Goal: Find specific page/section: Find specific page/section

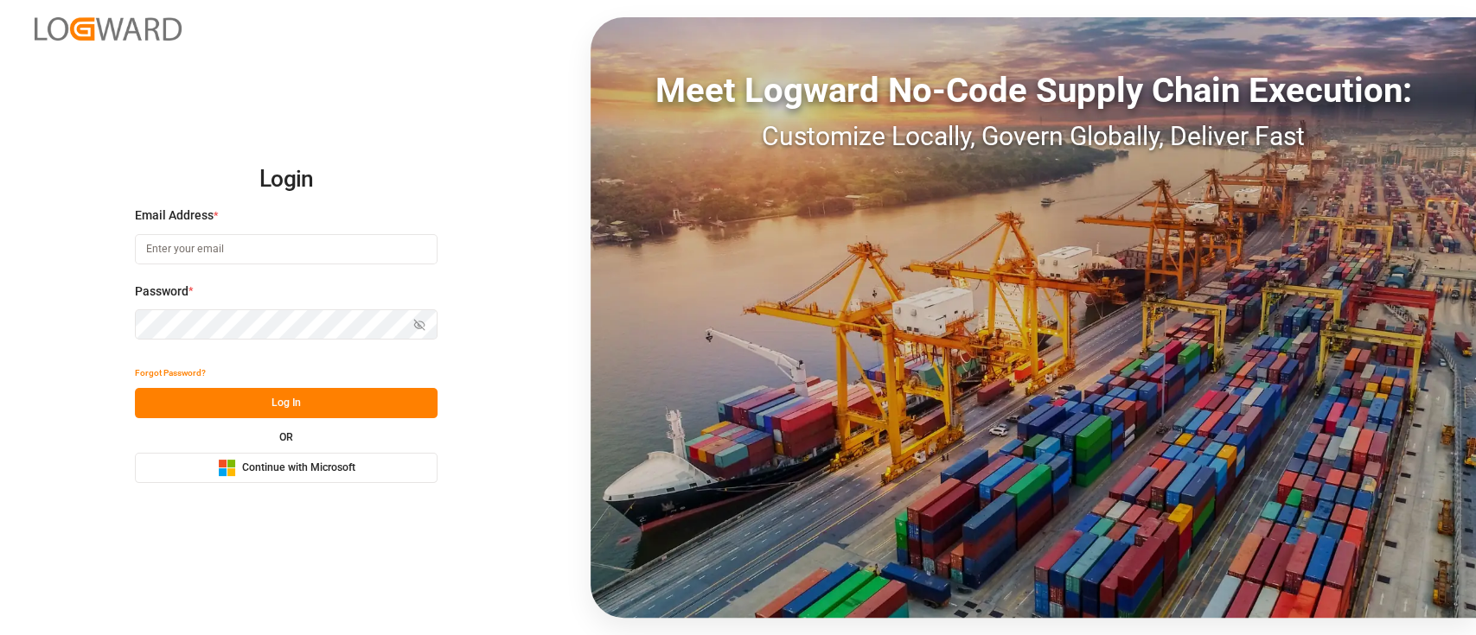
click at [305, 478] on button "Microsoft Logo Continue with Microsoft" at bounding box center [286, 468] width 303 height 30
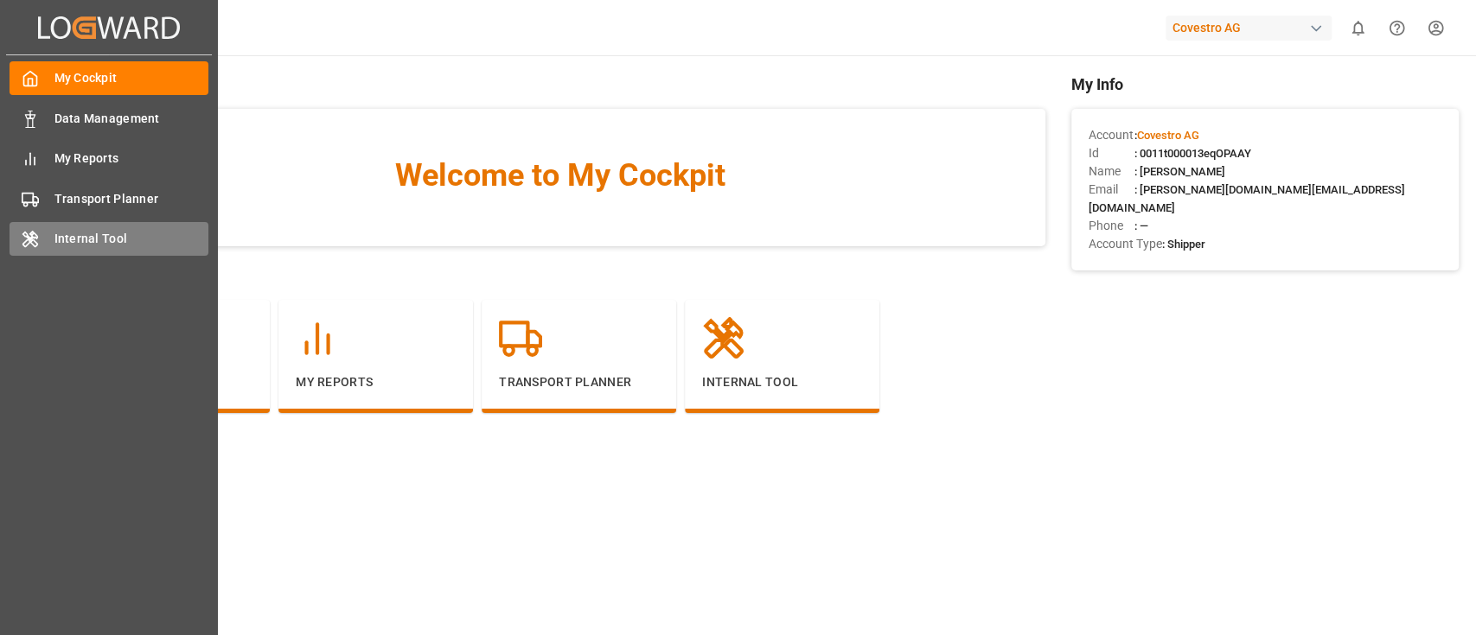
click at [91, 239] on span "Internal Tool" at bounding box center [131, 239] width 155 height 18
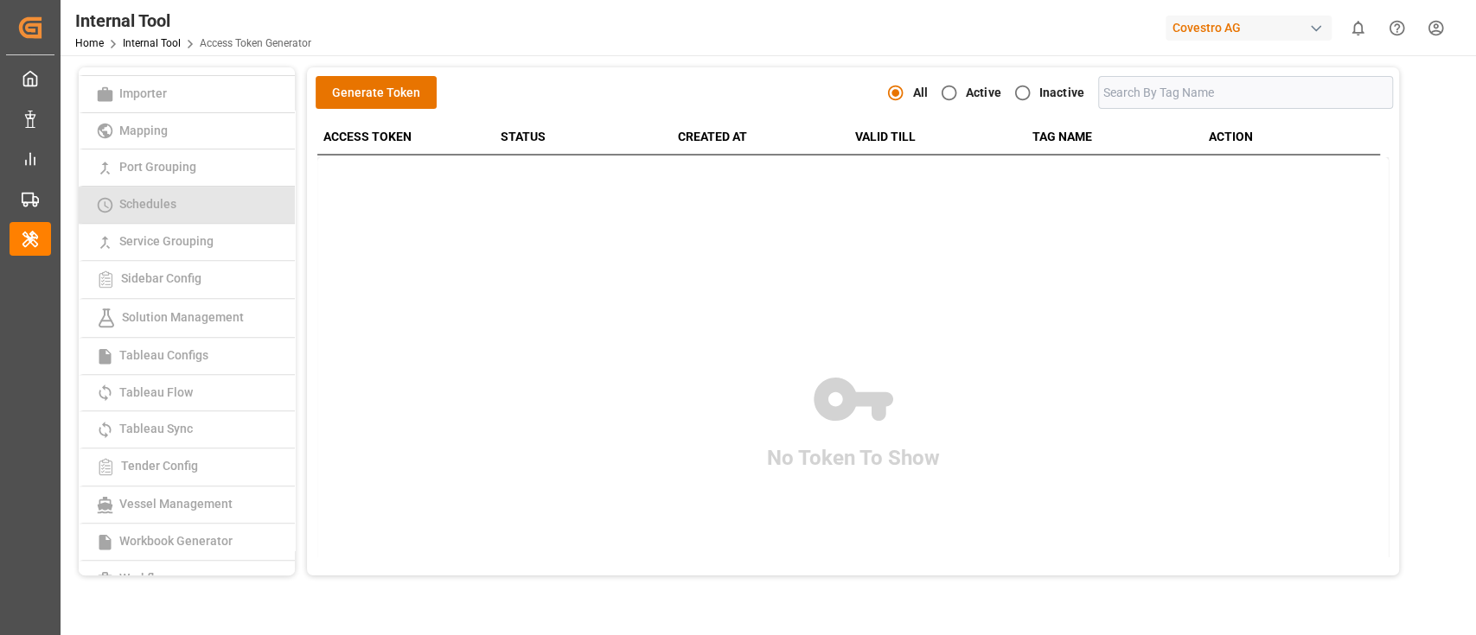
scroll to position [419, 0]
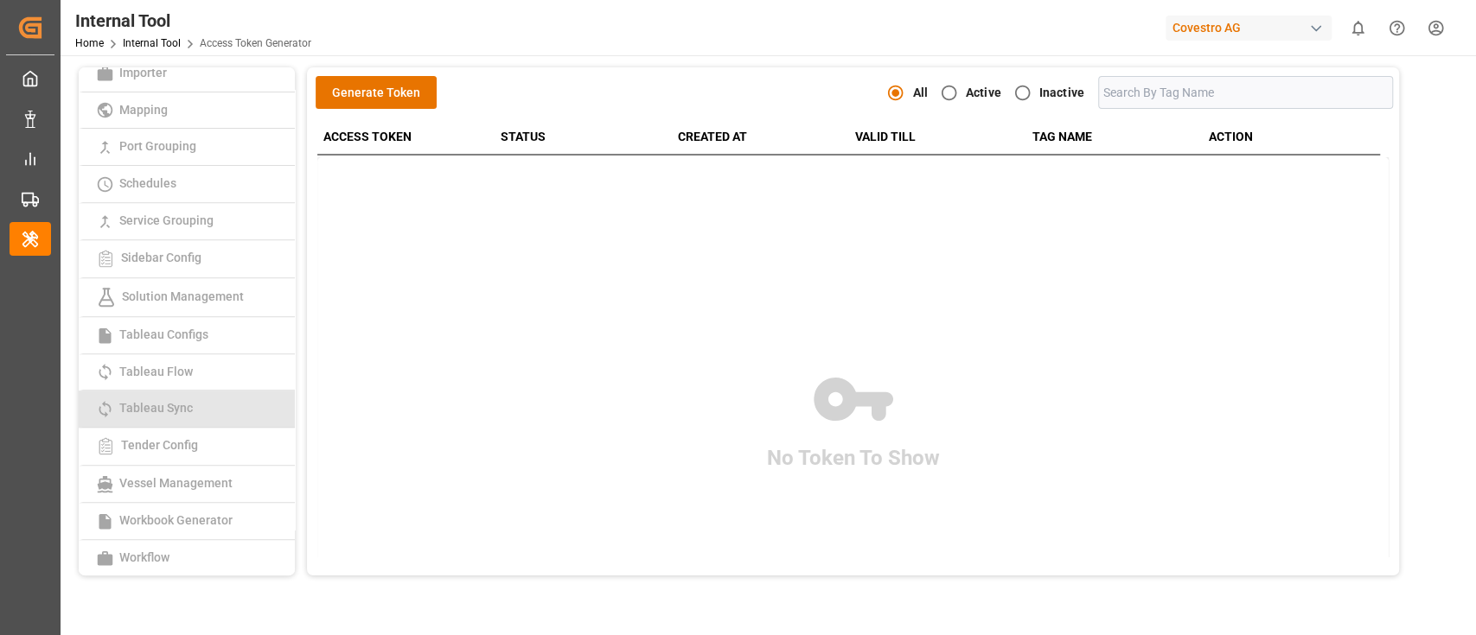
click at [215, 411] on link "Tableau Sync" at bounding box center [187, 409] width 216 height 37
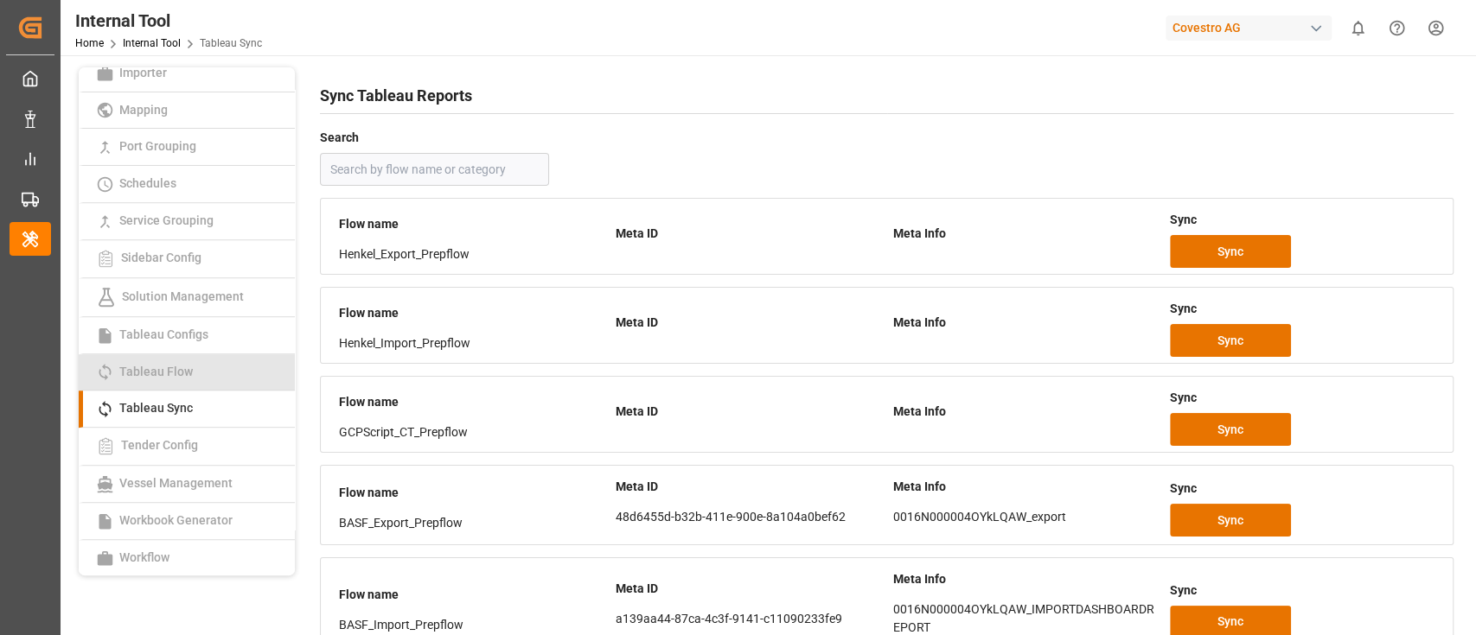
click at [188, 379] on link "Tableau Flow" at bounding box center [187, 372] width 216 height 37
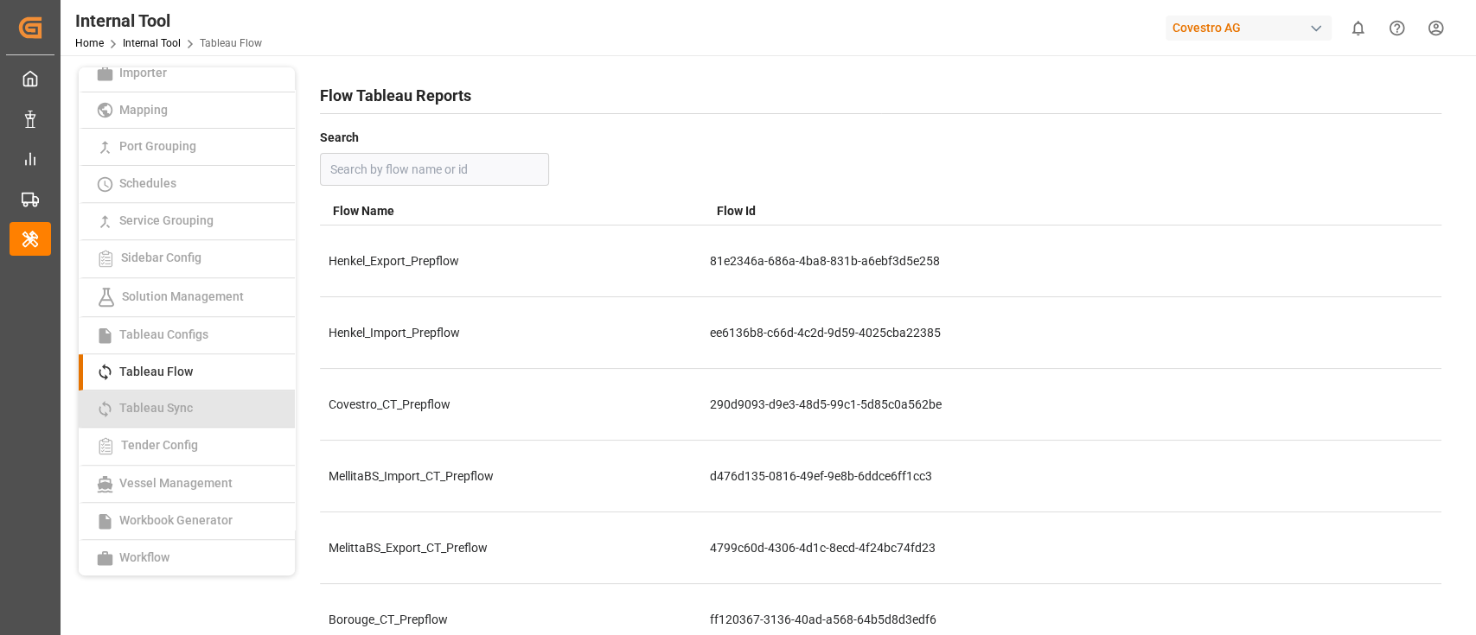
click at [214, 405] on link "Tableau Sync" at bounding box center [187, 409] width 216 height 37
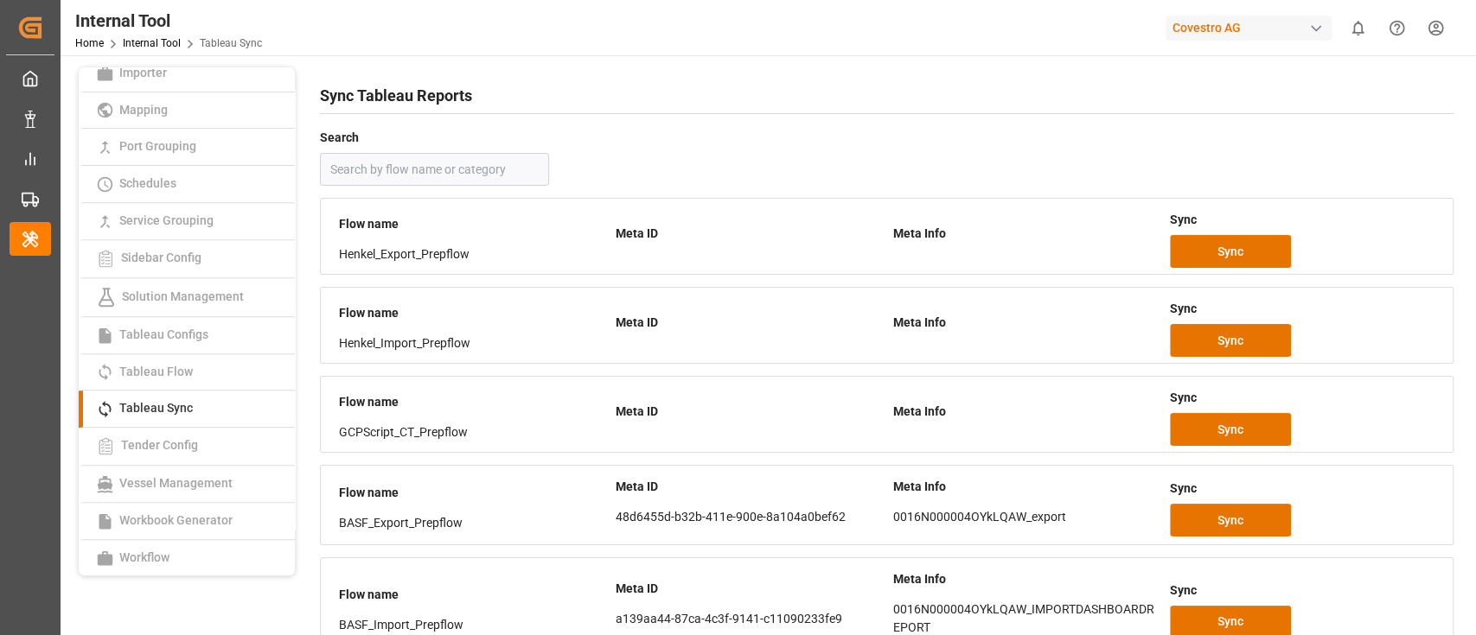
click at [477, 169] on input "text" at bounding box center [434, 169] width 229 height 33
type input "coves"
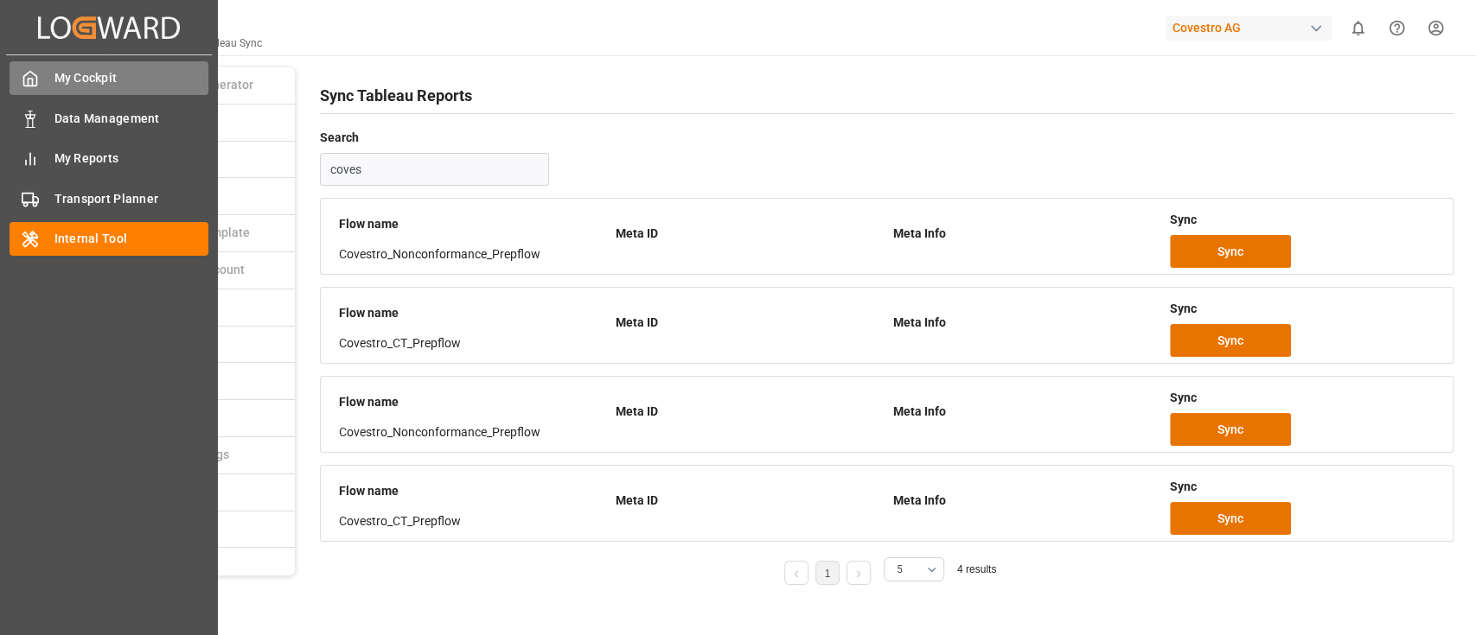
click at [48, 67] on div "My Cockpit My Cockpit" at bounding box center [109, 78] width 199 height 34
